Goal: Contribute content: Add original content to the website for others to see

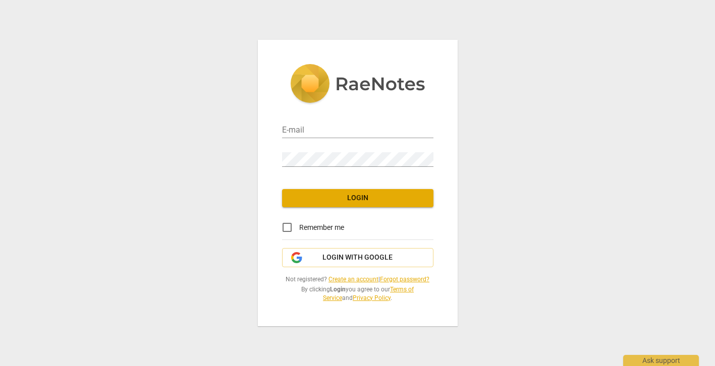
type input "[EMAIL_ADDRESS][DOMAIN_NAME]"
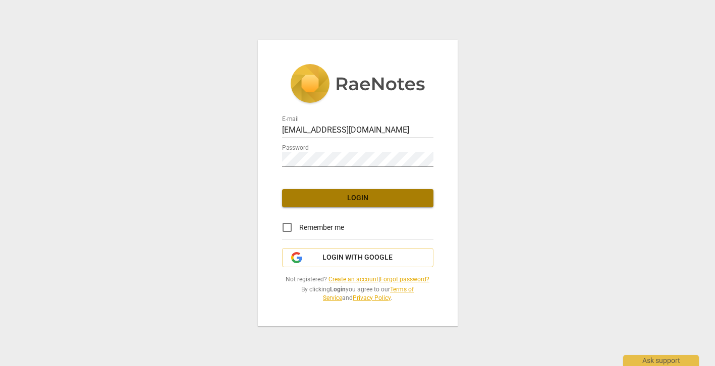
click at [349, 199] on span "Login" at bounding box center [357, 198] width 135 height 10
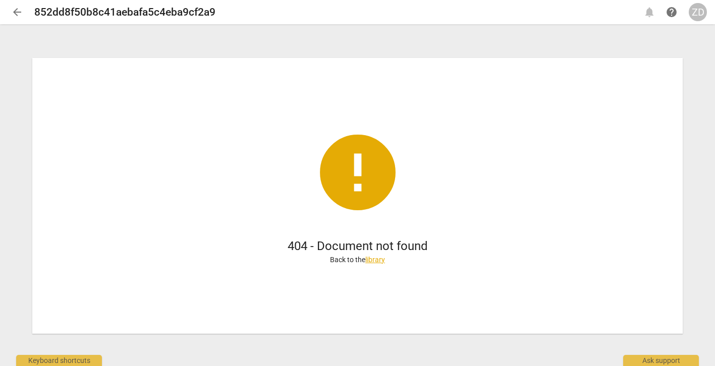
click at [19, 12] on span "arrow_back" at bounding box center [17, 12] width 12 height 12
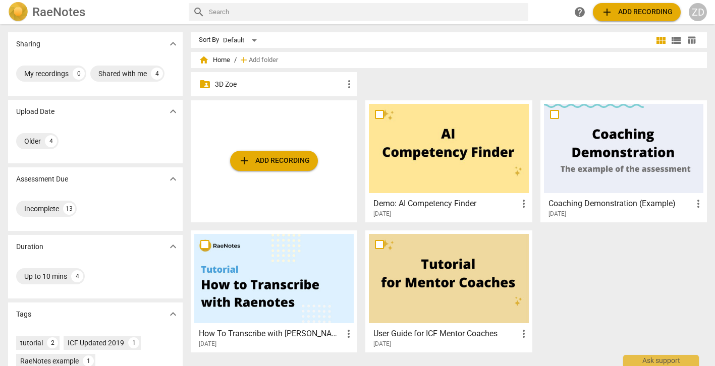
click at [215, 83] on p "3D Zoe" at bounding box center [279, 84] width 128 height 11
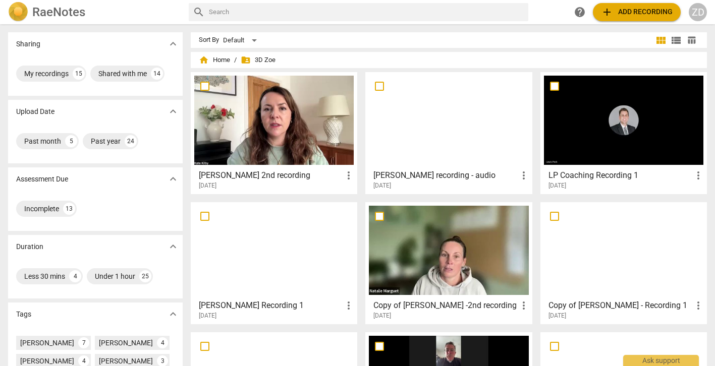
click at [244, 154] on div at bounding box center [273, 120] width 159 height 89
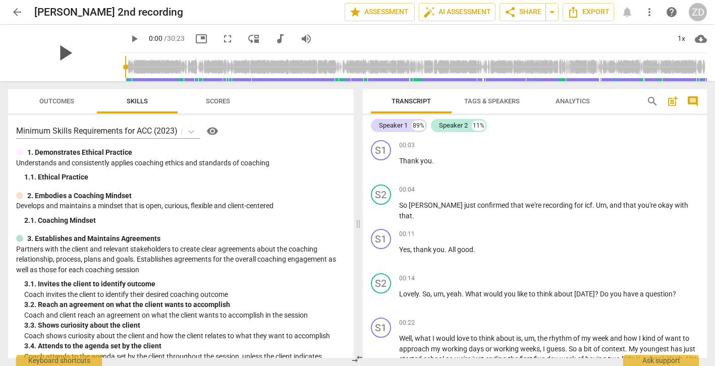
click at [51, 55] on span "play_arrow" at bounding box center [64, 53] width 26 height 26
click at [135, 77] on input "range" at bounding box center [416, 67] width 582 height 32
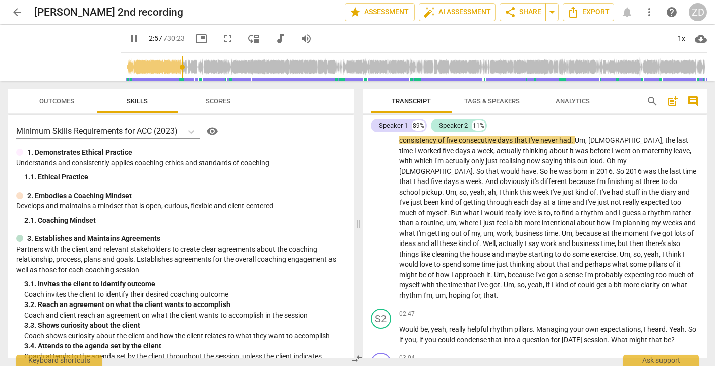
click at [170, 79] on input "range" at bounding box center [416, 67] width 582 height 32
click at [128, 40] on span "pause" at bounding box center [134, 39] width 12 height 12
type input "178"
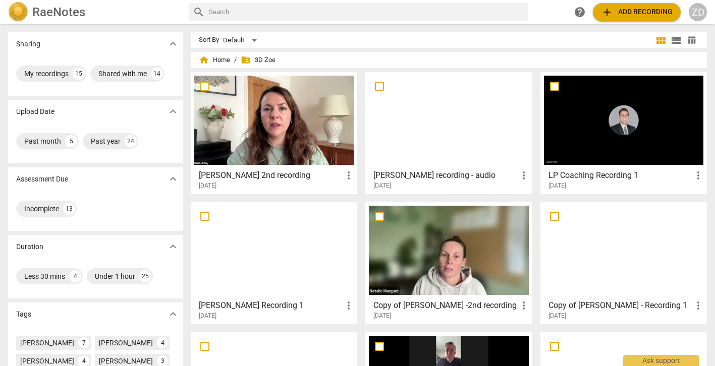
click at [37, 12] on h2 "RaeNotes" at bounding box center [58, 12] width 53 height 14
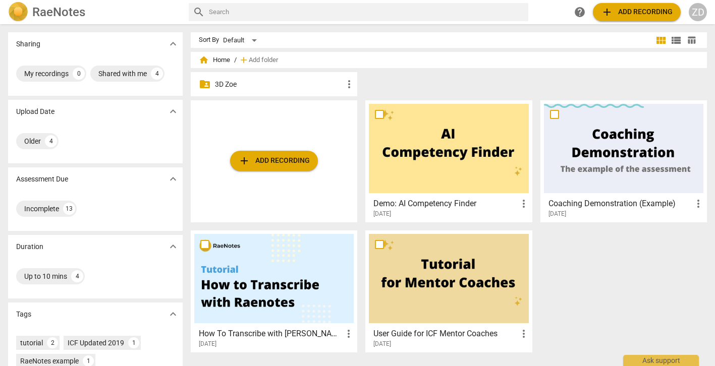
click at [631, 15] on span "add Add recording" at bounding box center [637, 12] width 72 height 12
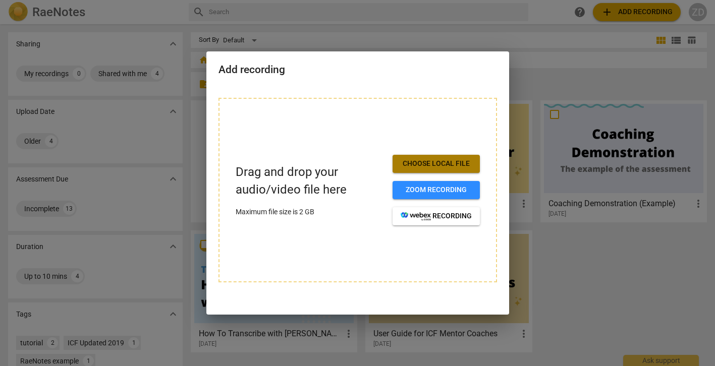
click at [419, 165] on span "Choose local file" at bounding box center [435, 164] width 71 height 10
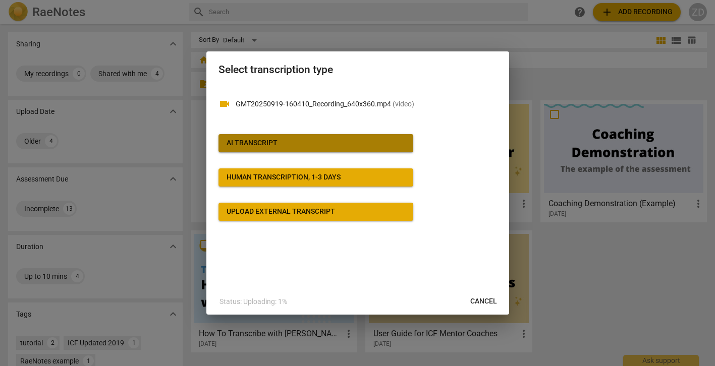
click at [340, 141] on span "AI Transcript" at bounding box center [315, 143] width 179 height 10
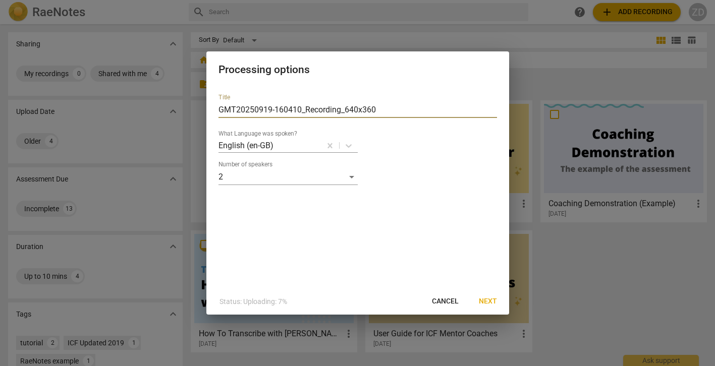
drag, startPoint x: 388, startPoint y: 112, endPoint x: 213, endPoint y: 109, distance: 175.0
click at [213, 109] on div "Title GMT20250919-160410_Recording_640x360 What Language was spoken? English (e…" at bounding box center [357, 187] width 303 height 203
click at [246, 109] on input "[PERSON_NAME]" at bounding box center [357, 110] width 278 height 16
click at [276, 112] on input "[PERSON_NAME]" at bounding box center [357, 110] width 278 height 16
type input "[PERSON_NAME]"
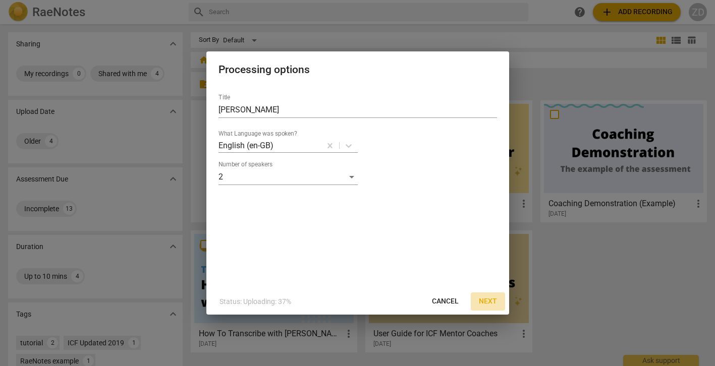
click at [484, 303] on span "Next" at bounding box center [488, 302] width 18 height 10
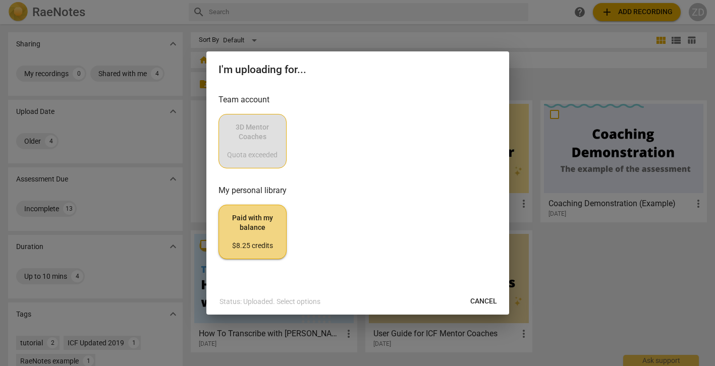
click at [270, 152] on div "3D Mentor Coaches Quota exceeded" at bounding box center [357, 141] width 278 height 54
click at [484, 299] on span "Cancel" at bounding box center [483, 302] width 27 height 10
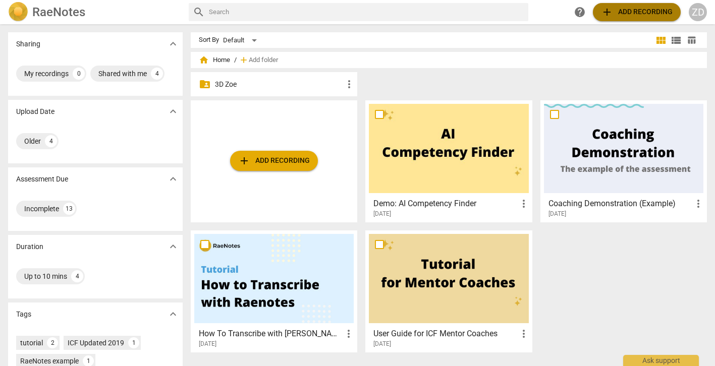
click at [606, 15] on span "add" at bounding box center [607, 12] width 12 height 12
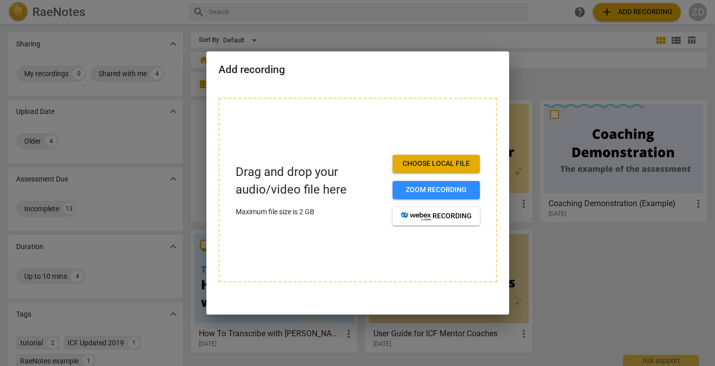
click at [435, 164] on span "Choose local file" at bounding box center [435, 164] width 71 height 10
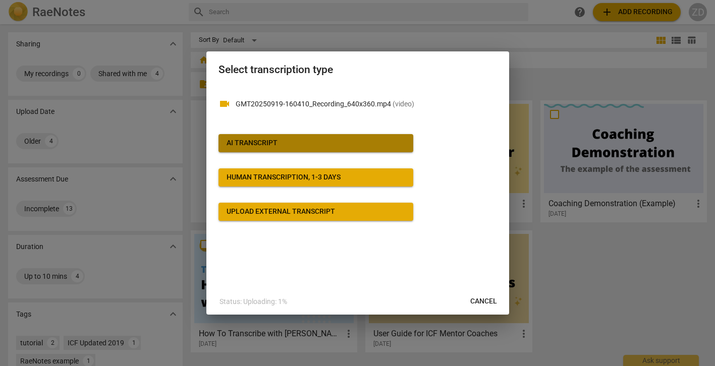
click at [268, 146] on div "AI Transcript" at bounding box center [251, 143] width 51 height 10
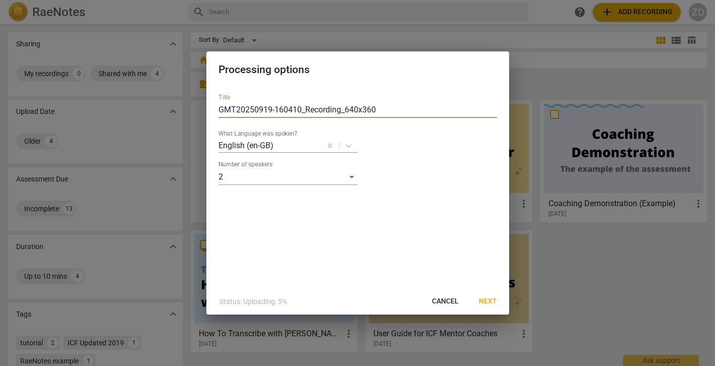
drag, startPoint x: 386, startPoint y: 109, endPoint x: 218, endPoint y: 106, distance: 167.5
click at [218, 106] on input "GMT20250919-160410_Recording_640x360" at bounding box center [357, 110] width 278 height 16
type input "[PERSON_NAME] Recording 1"
click at [485, 297] on span "Next" at bounding box center [488, 302] width 18 height 10
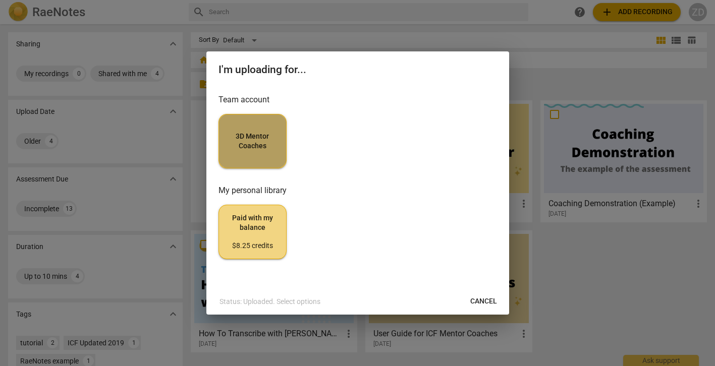
click at [254, 148] on span "3D Mentor Coaches" at bounding box center [252, 142] width 51 height 20
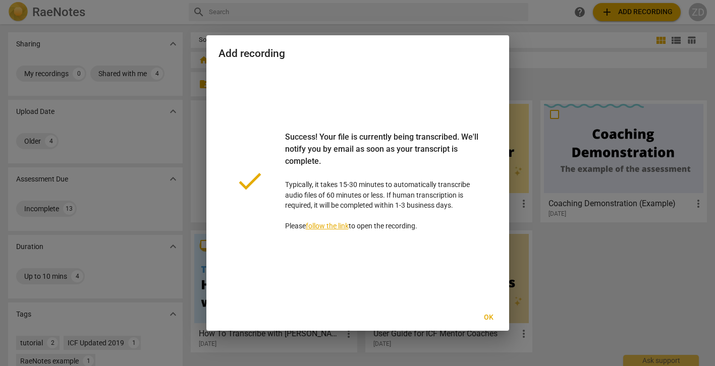
click at [487, 317] on span "Ok" at bounding box center [489, 318] width 16 height 10
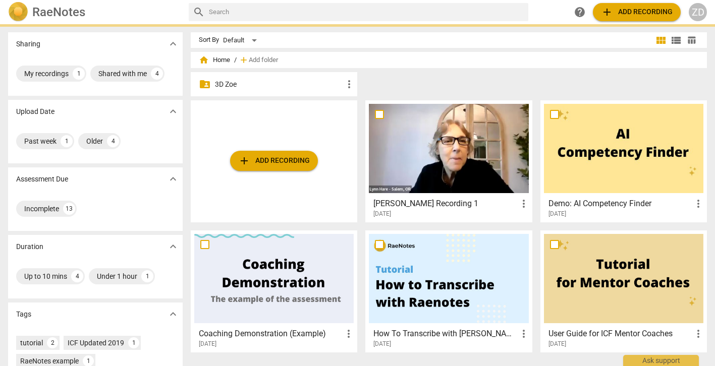
click at [259, 81] on p "3D Zoe" at bounding box center [279, 84] width 128 height 11
